Goal: Check status: Check status

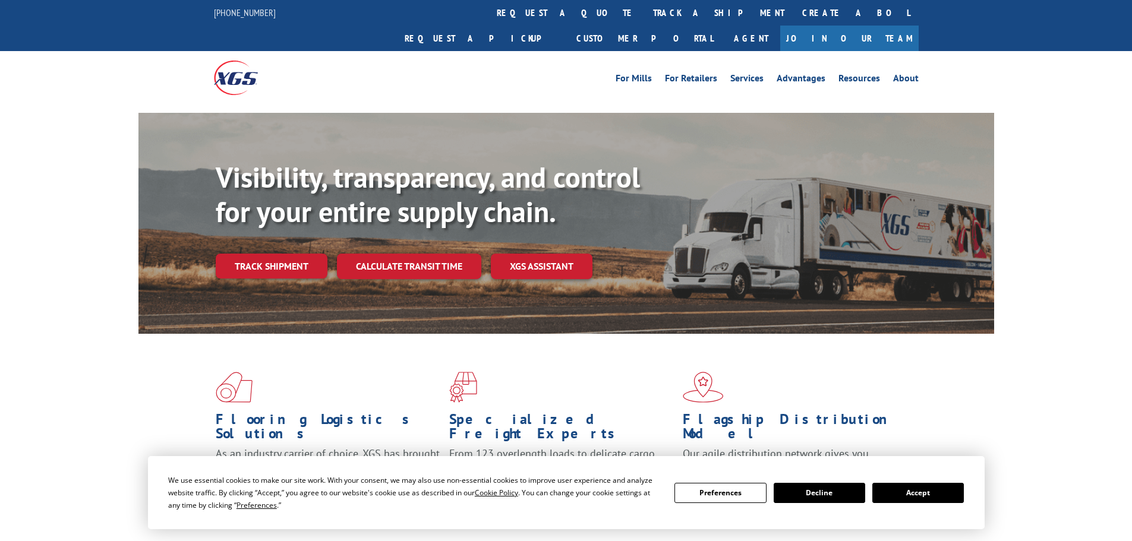
click at [945, 490] on button "Accept" at bounding box center [918, 493] width 92 height 20
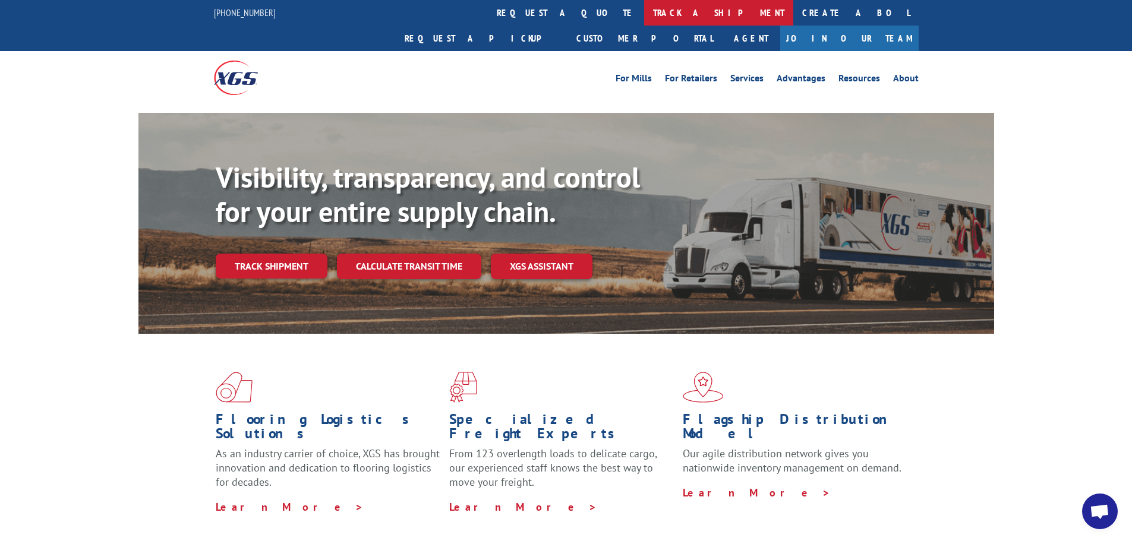
click at [644, 10] on link "track a shipment" at bounding box center [718, 13] width 149 height 26
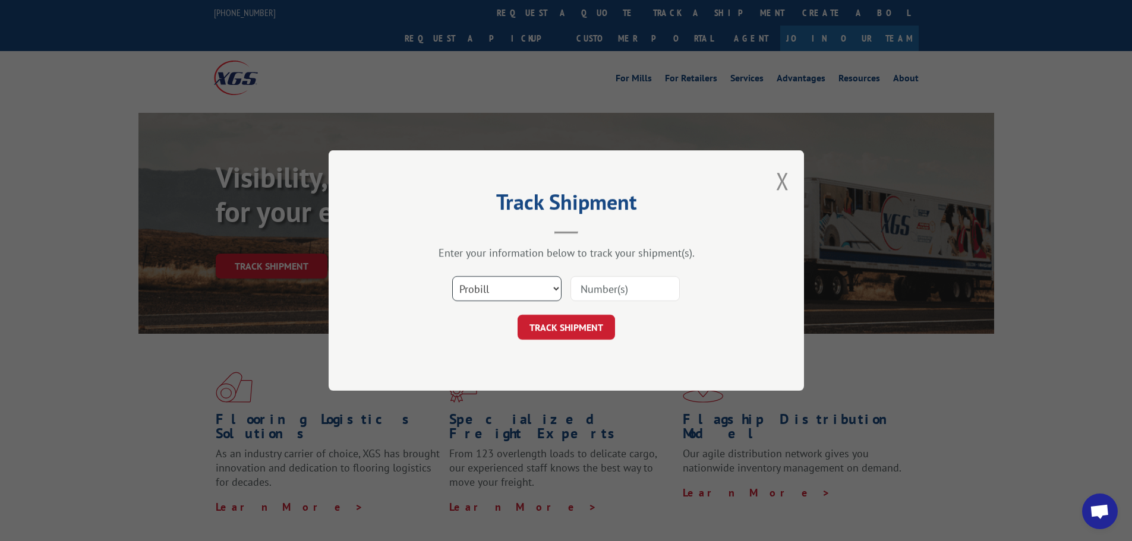
click at [555, 289] on select "Select category... Probill BOL PO" at bounding box center [506, 288] width 109 height 25
select select "po"
click at [452, 276] on select "Select category... Probill BOL PO" at bounding box center [506, 288] width 109 height 25
click at [609, 288] on input at bounding box center [625, 288] width 109 height 25
paste input "61508882"
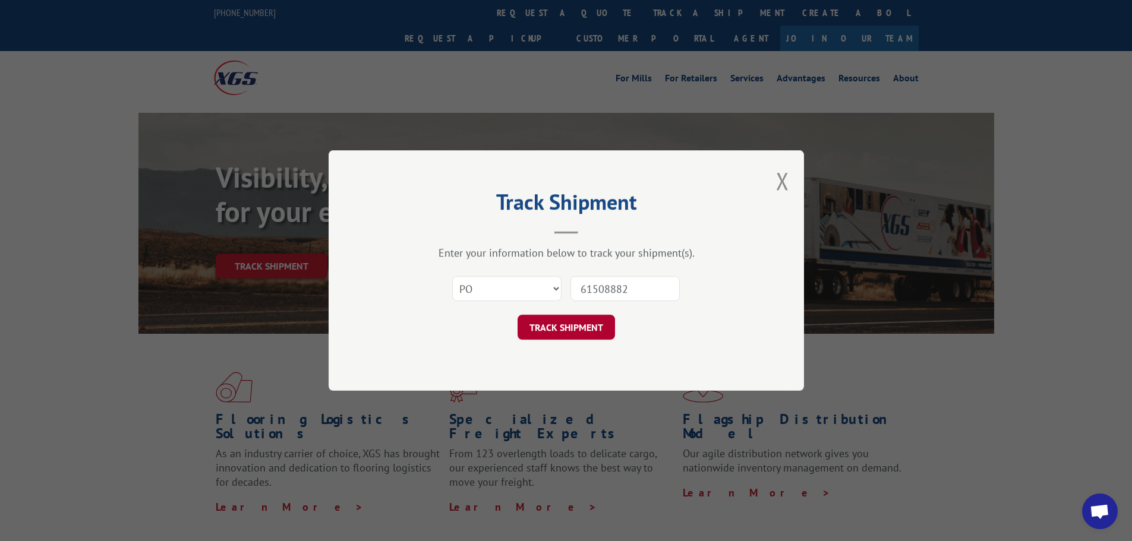
type input "61508882"
click at [597, 322] on button "TRACK SHIPMENT" at bounding box center [566, 327] width 97 height 25
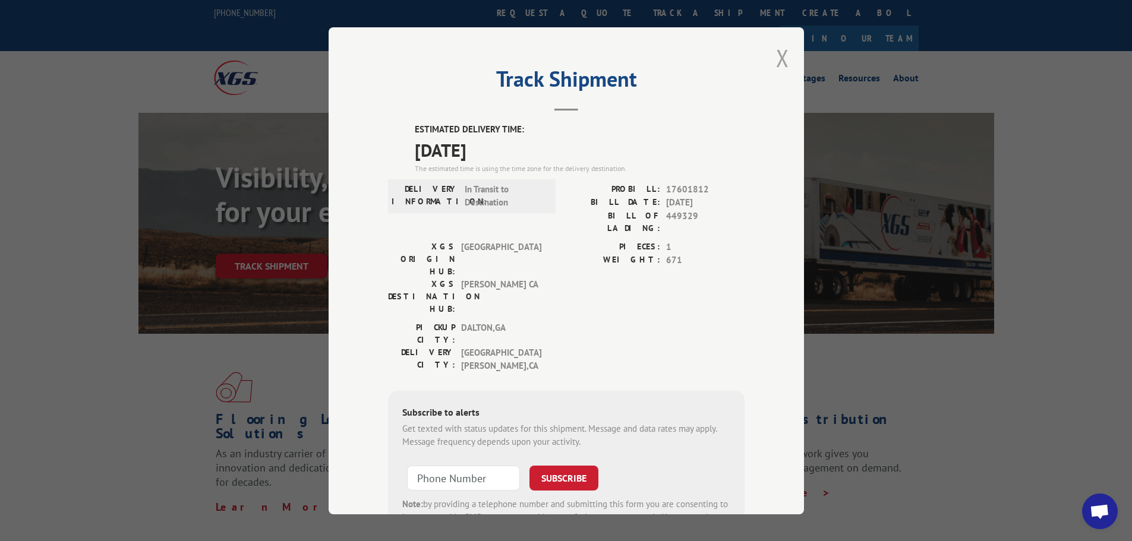
click at [776, 55] on button "Close modal" at bounding box center [782, 57] width 13 height 31
